Goal: Check status: Check status

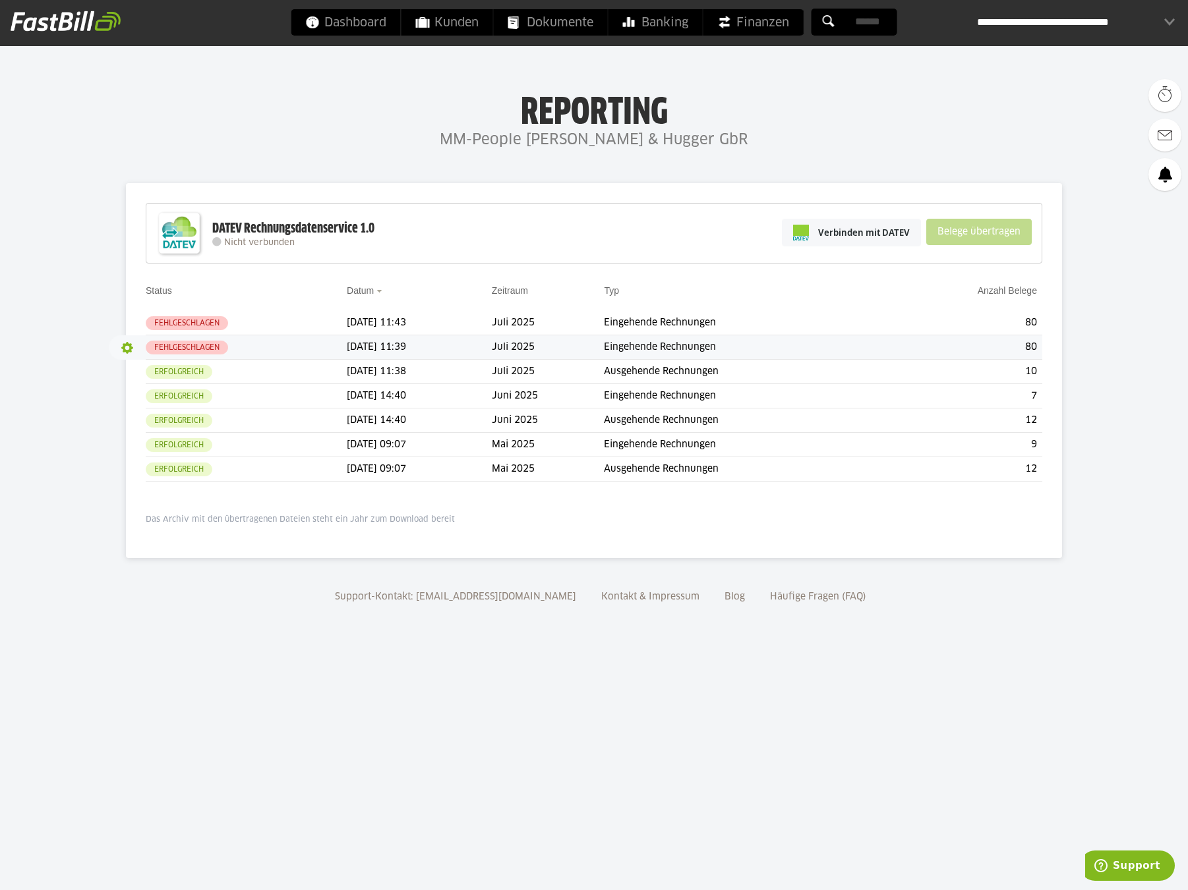
click at [130, 349] on button "button" at bounding box center [127, 348] width 22 height 22
click at [136, 390] on slot "Protokoll" at bounding box center [155, 392] width 46 height 13
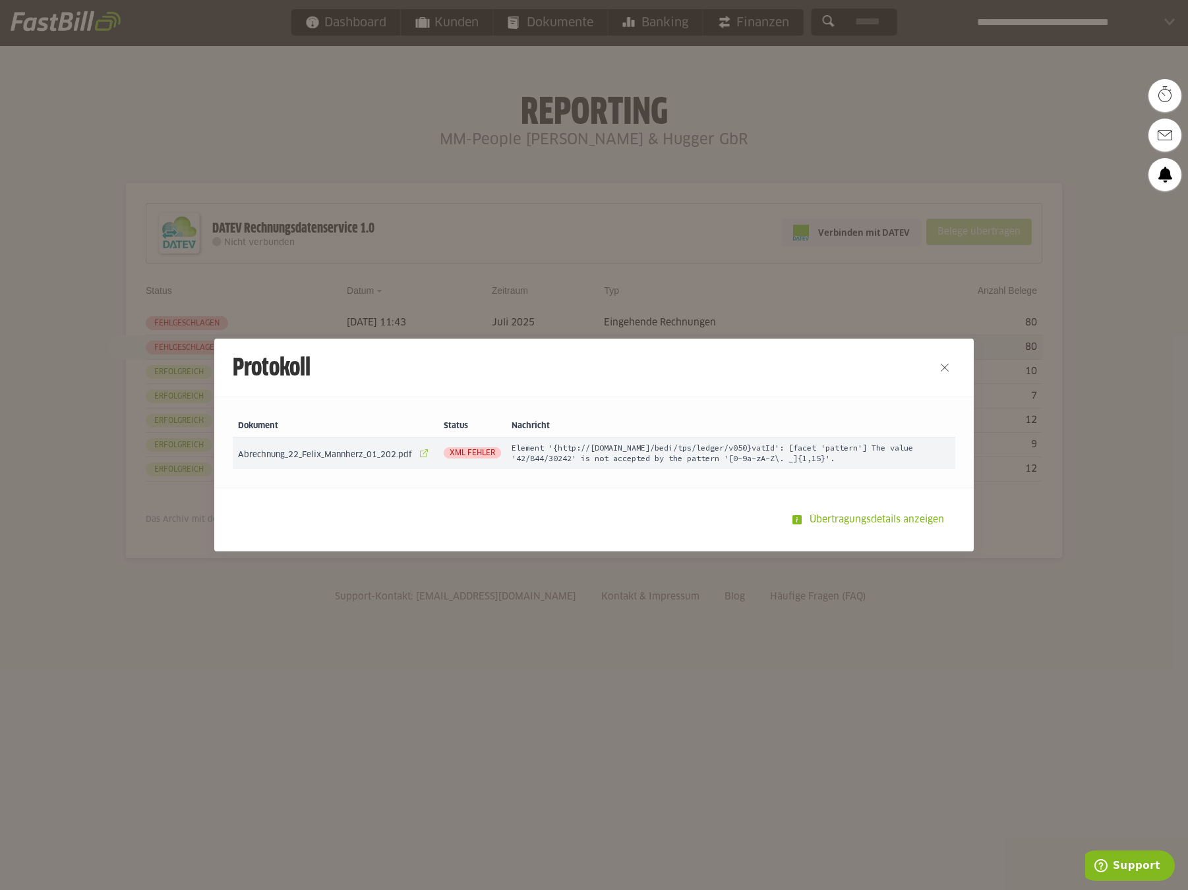
click at [421, 453] on link at bounding box center [424, 453] width 18 height 18
click at [945, 369] on button "Close" at bounding box center [944, 367] width 21 height 21
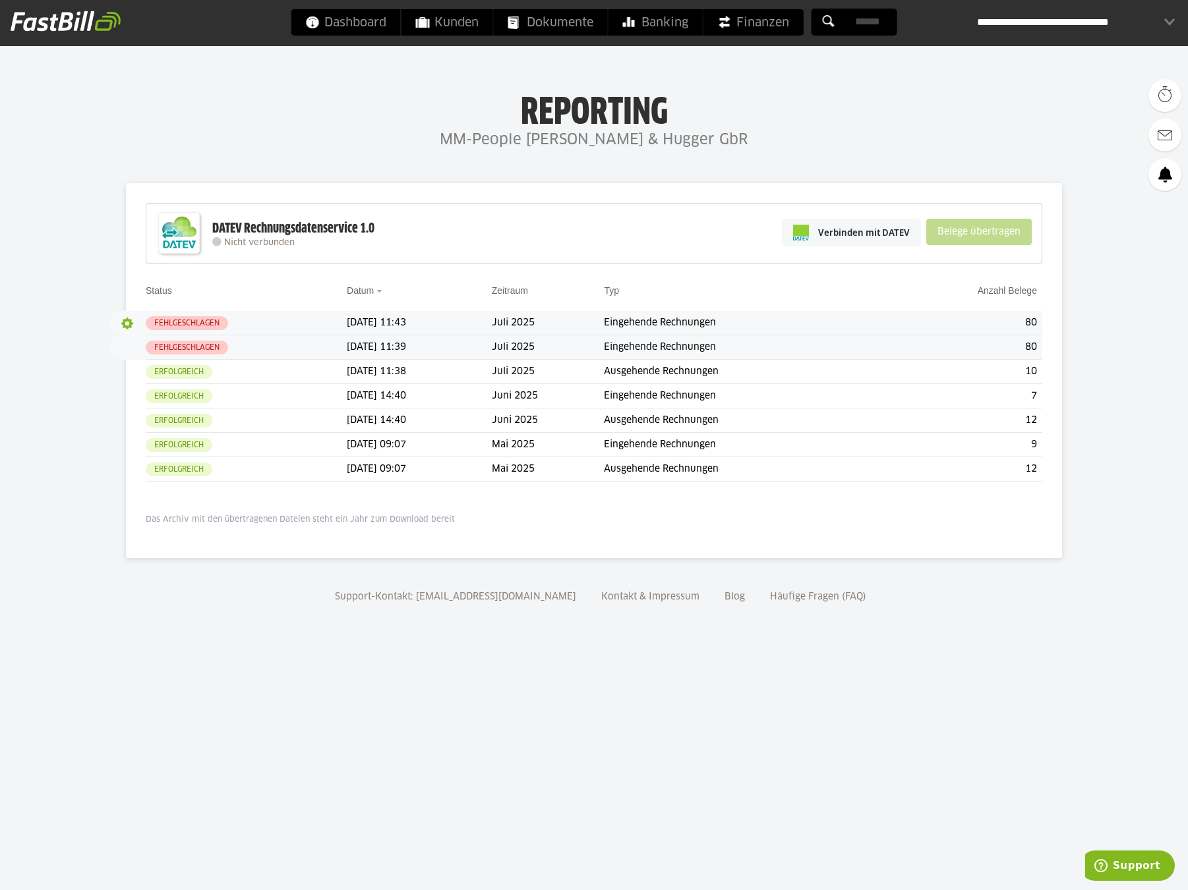
click at [132, 323] on button "button" at bounding box center [127, 323] width 22 height 22
click at [145, 362] on slot "Protokoll" at bounding box center [155, 367] width 46 height 13
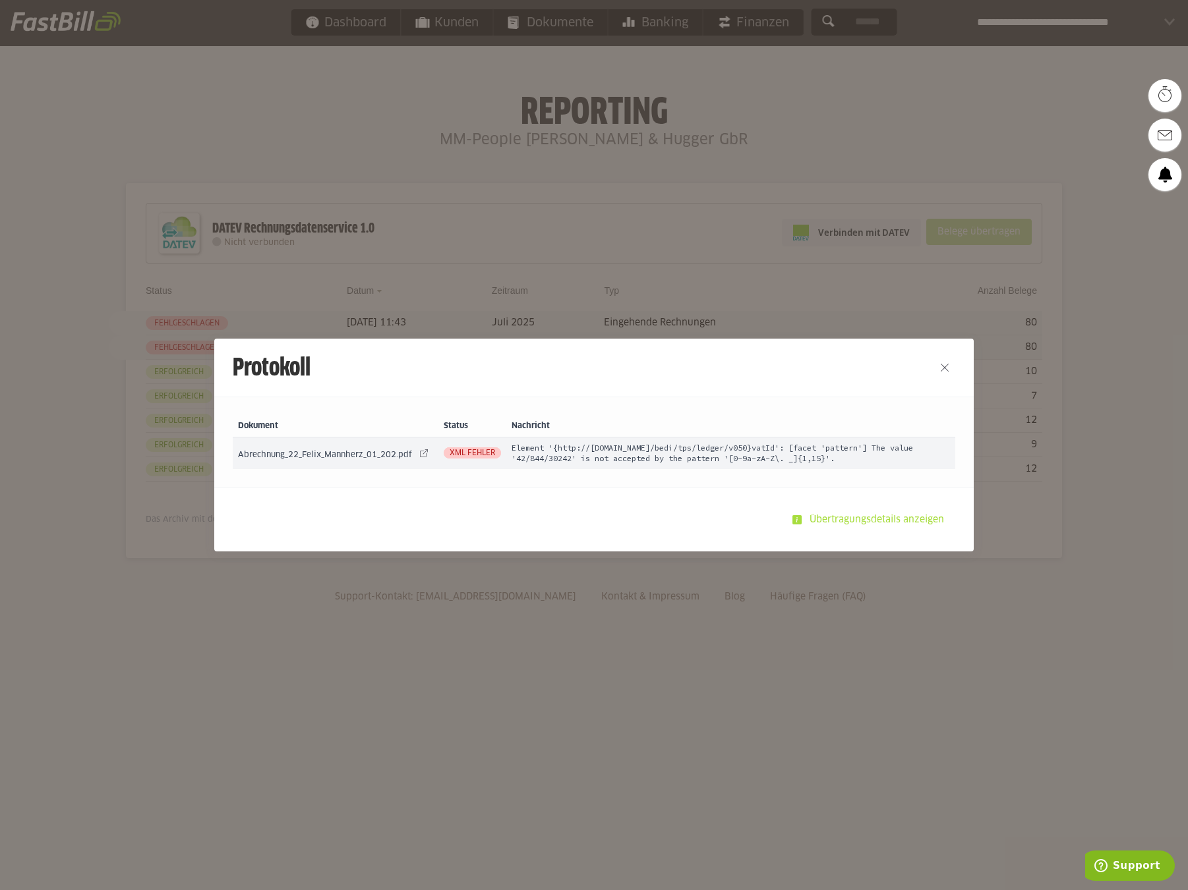
click at [850, 521] on slot "Übertragungsdetails anzeigen" at bounding box center [878, 520] width 153 height 25
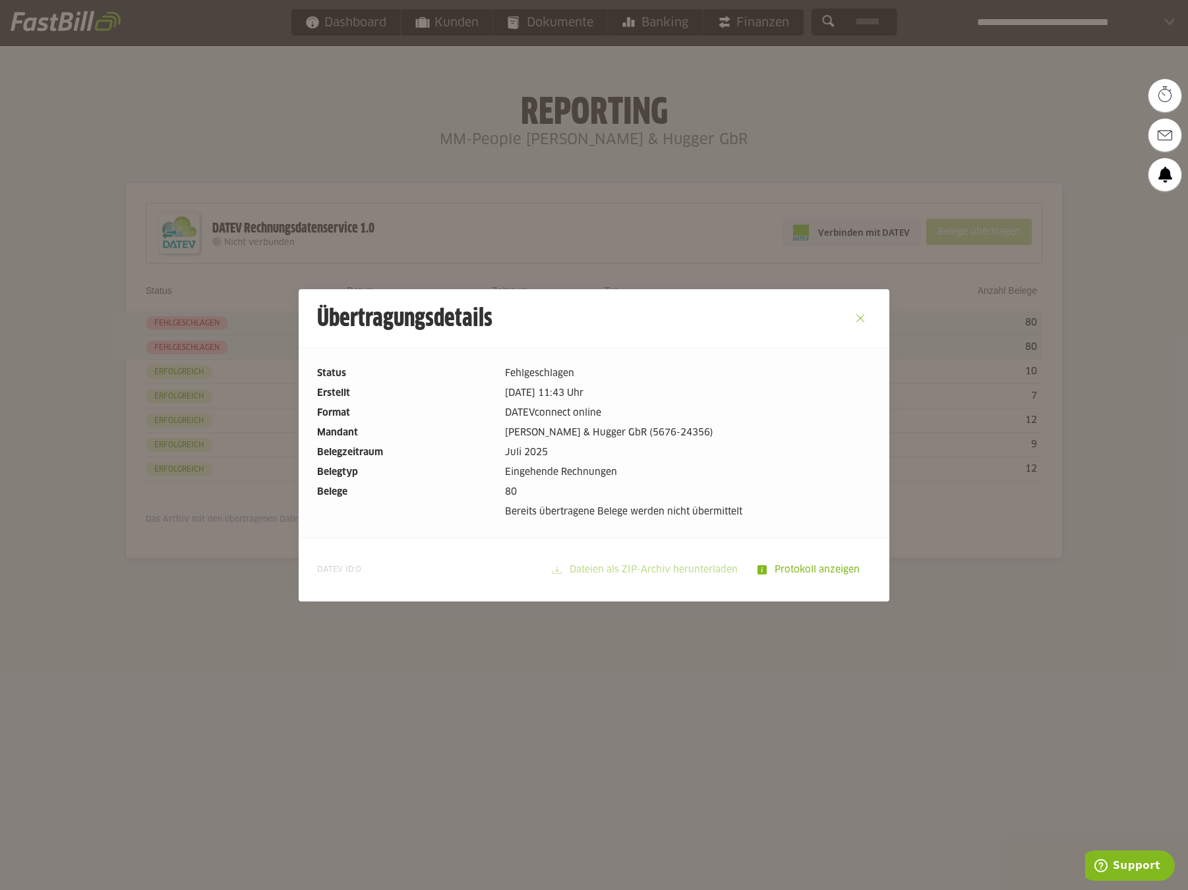
click at [858, 316] on button "Close" at bounding box center [860, 318] width 21 height 21
